Goal: Task Accomplishment & Management: Use online tool/utility

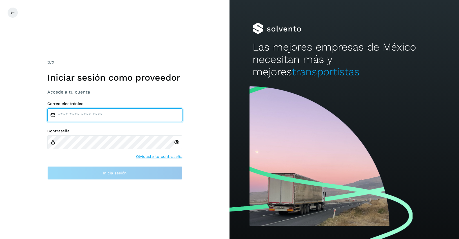
click at [65, 118] on input "email" at bounding box center [114, 116] width 135 height 14
type input "**********"
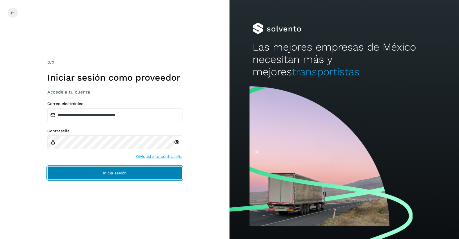
click at [108, 175] on span "Inicia sesión" at bounding box center [115, 173] width 24 height 4
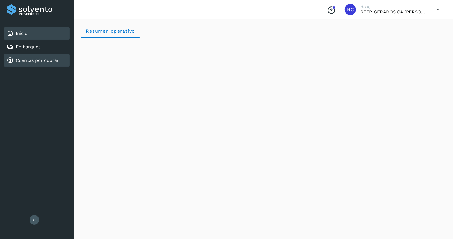
click at [31, 59] on link "Cuentas por cobrar" at bounding box center [37, 60] width 43 height 5
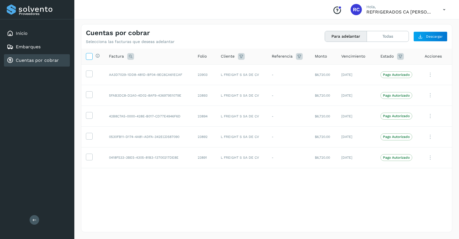
click at [91, 55] on icon at bounding box center [89, 56] width 6 height 6
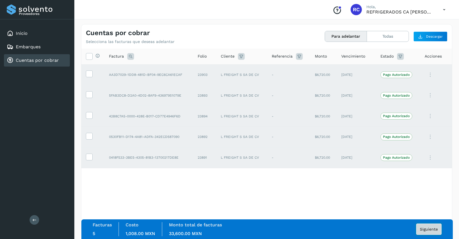
click at [428, 229] on span "Siguiente" at bounding box center [429, 230] width 18 height 4
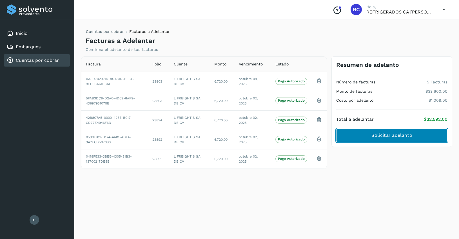
click at [413, 133] on button "Solicitar adelanto" at bounding box center [391, 136] width 111 height 14
